Goal: Navigation & Orientation: Understand site structure

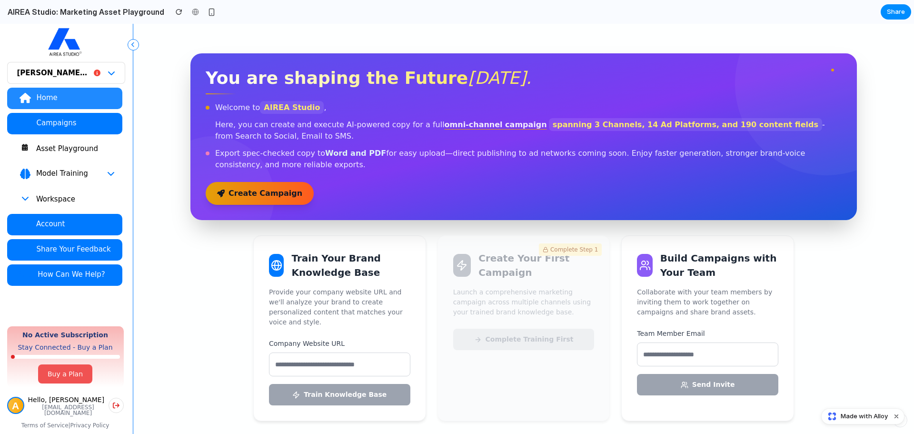
click at [79, 146] on div "Asset Playground" at bounding box center [75, 149] width 79 height 10
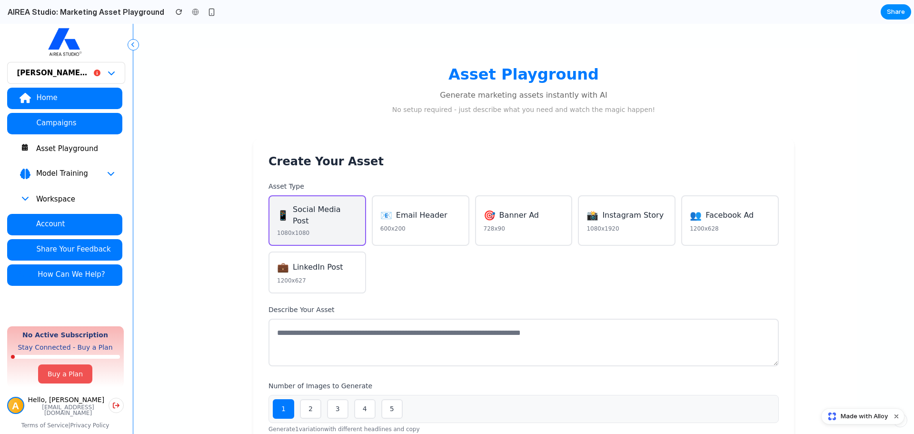
click at [42, 200] on div "Workspace" at bounding box center [75, 199] width 79 height 10
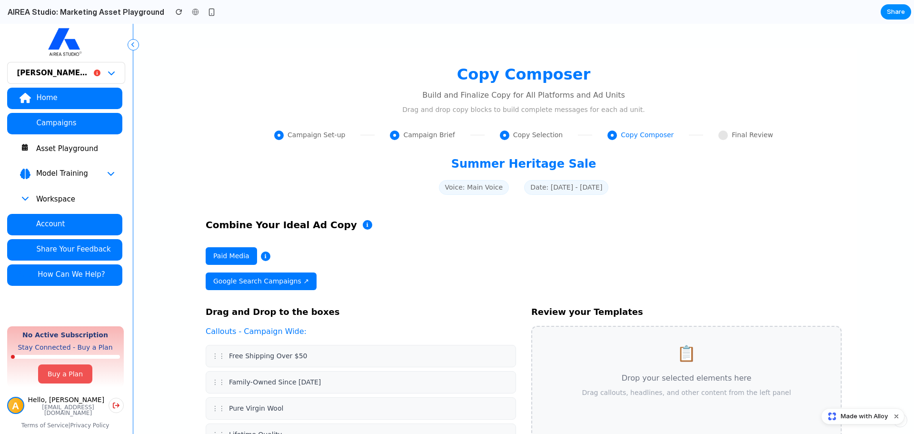
click at [38, 225] on div "Account" at bounding box center [75, 224] width 79 height 10
click at [53, 202] on div "Workspace" at bounding box center [75, 199] width 79 height 10
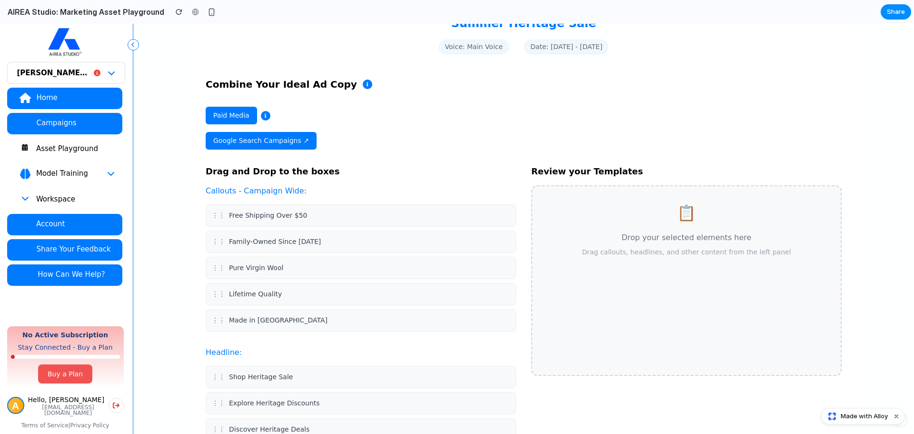
scroll to position [238, 0]
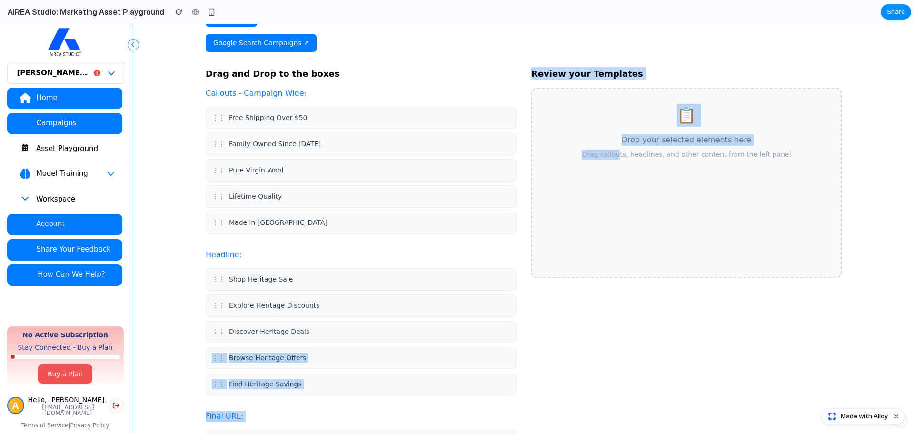
drag, startPoint x: 213, startPoint y: 361, endPoint x: 627, endPoint y: 173, distance: 455.0
click at [627, 173] on div "Drag and Drop to the boxes Callouts - Campaign Wide: ⋮⋮ Free Shipping Over $50 …" at bounding box center [524, 287] width 636 height 441
click at [563, 334] on div "Review your Templates 📋 Drop your selected elements here Drag callouts, headlin…" at bounding box center [686, 287] width 310 height 441
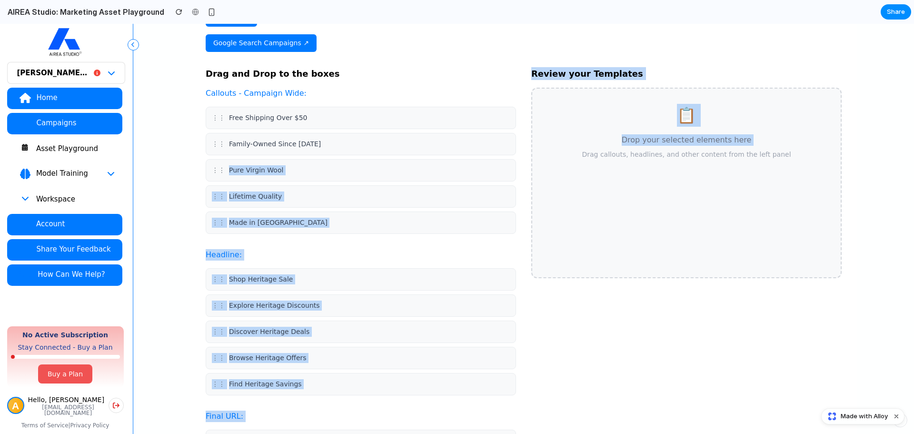
drag, startPoint x: 286, startPoint y: 166, endPoint x: 568, endPoint y: 164, distance: 281.9
click at [568, 164] on div "Drag and Drop to the boxes Callouts - Campaign Wide: ⋮⋮ Free Shipping Over $50 …" at bounding box center [524, 287] width 636 height 441
click at [557, 318] on div "Review your Templates 📋 Drop your selected elements here Drag callouts, headlin…" at bounding box center [686, 287] width 310 height 441
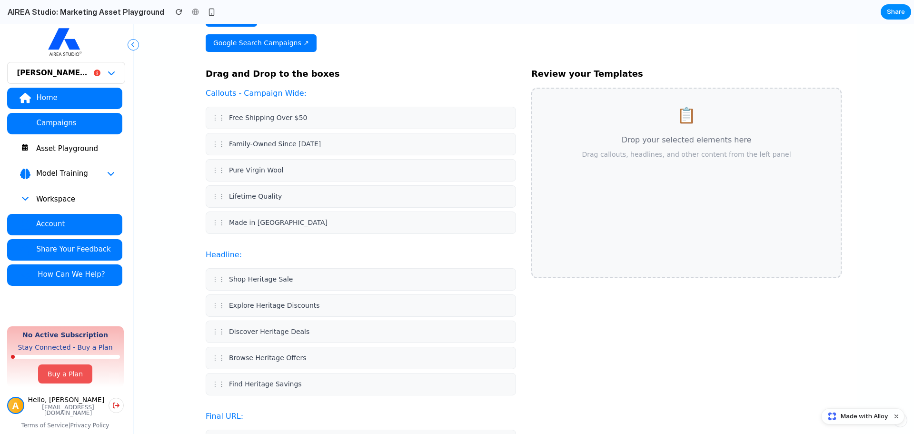
click at [37, 203] on div "Workspace" at bounding box center [75, 199] width 79 height 10
click at [27, 200] on icon "button" at bounding box center [25, 198] width 8 height 8
click at [94, 171] on div "Model Training" at bounding box center [75, 174] width 79 height 10
click at [69, 147] on div "Asset Playground" at bounding box center [75, 149] width 79 height 10
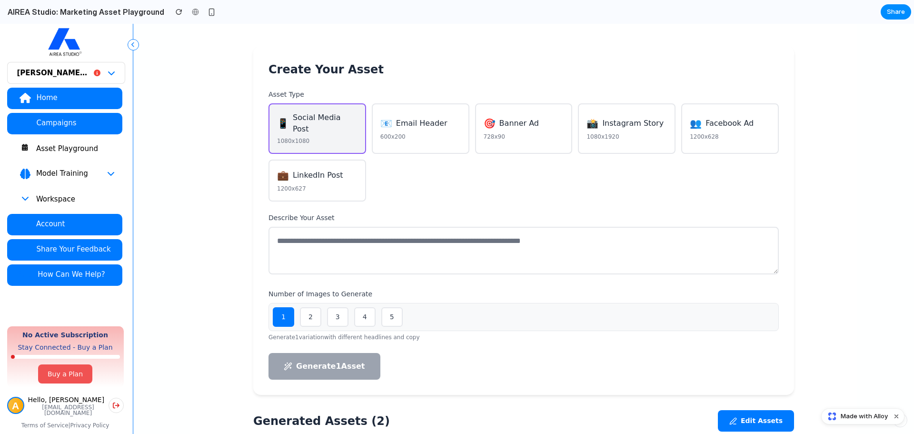
scroll to position [0, 0]
